Goal: Transaction & Acquisition: Register for event/course

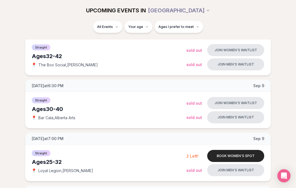
scroll to position [88, 0]
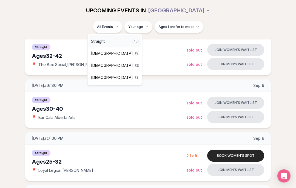
click at [113, 42] on div "Straight ( 45 )" at bounding box center [115, 41] width 52 height 12
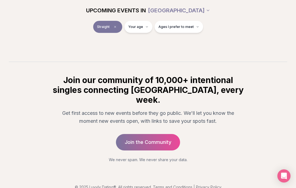
scroll to position [88, 0]
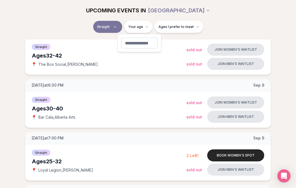
type input "*"
type input "**"
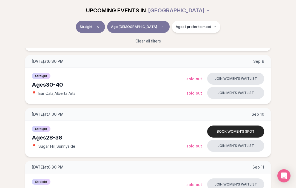
scroll to position [122, 0]
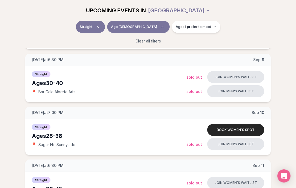
click at [192, 29] on button "Ages I prefer to meet" at bounding box center [196, 27] width 48 height 12
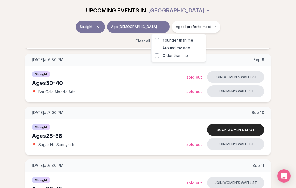
click at [157, 41] on button "Younger than me" at bounding box center [157, 40] width 4 height 4
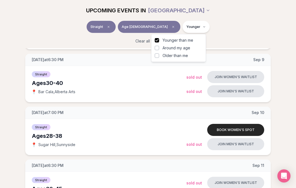
click at [240, 31] on div "Straight Age [DEMOGRAPHIC_DATA] Younger" at bounding box center [147, 28] width 287 height 14
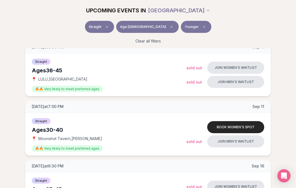
scroll to position [260, 0]
click at [72, 140] on span "Moonshot Tavern , [PERSON_NAME]" at bounding box center [70, 138] width 64 height 5
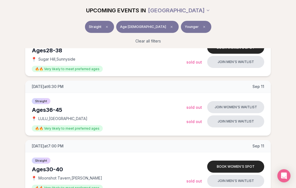
scroll to position [221, 0]
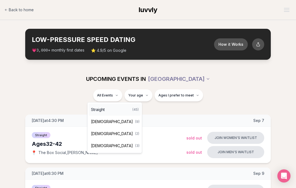
click at [132, 110] on span "( 45 )" at bounding box center [135, 109] width 6 height 4
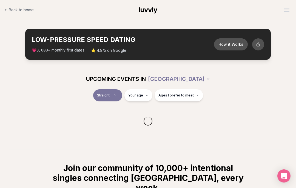
scroll to position [22, 0]
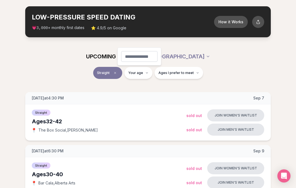
type input "**"
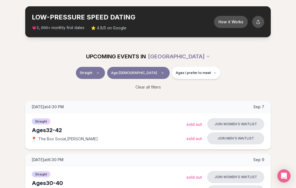
click at [196, 75] on button "Ages I prefer to meet" at bounding box center [196, 73] width 48 height 12
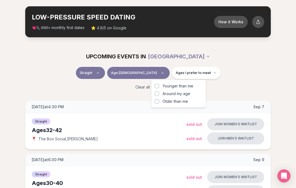
click at [182, 86] on span "Younger than me" at bounding box center [177, 85] width 31 height 5
click at [159, 86] on button "Younger than me" at bounding box center [157, 86] width 4 height 4
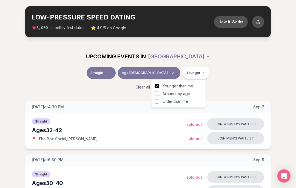
click at [237, 77] on div "Straight Age [DEMOGRAPHIC_DATA] Younger" at bounding box center [147, 74] width 287 height 14
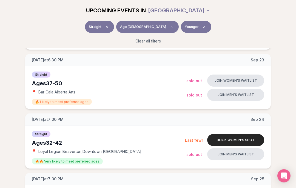
scroll to position [505, 0]
